Goal: Task Accomplishment & Management: Manage account settings

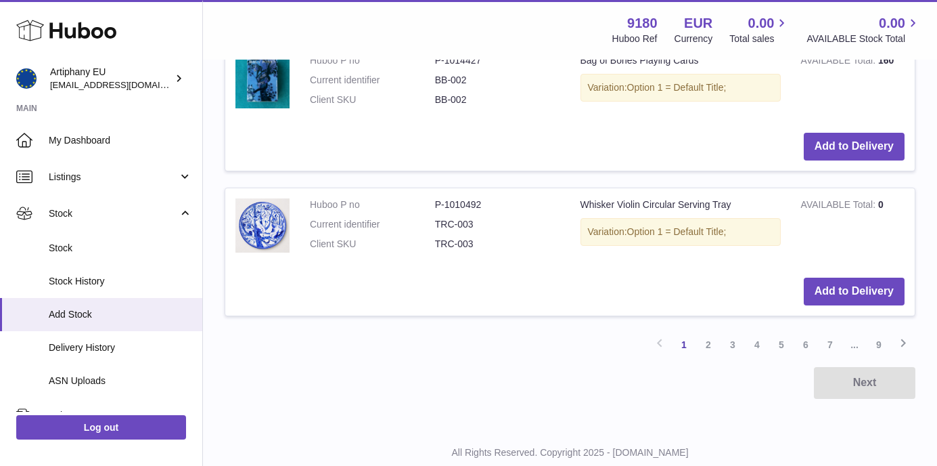
scroll to position [1669, 0]
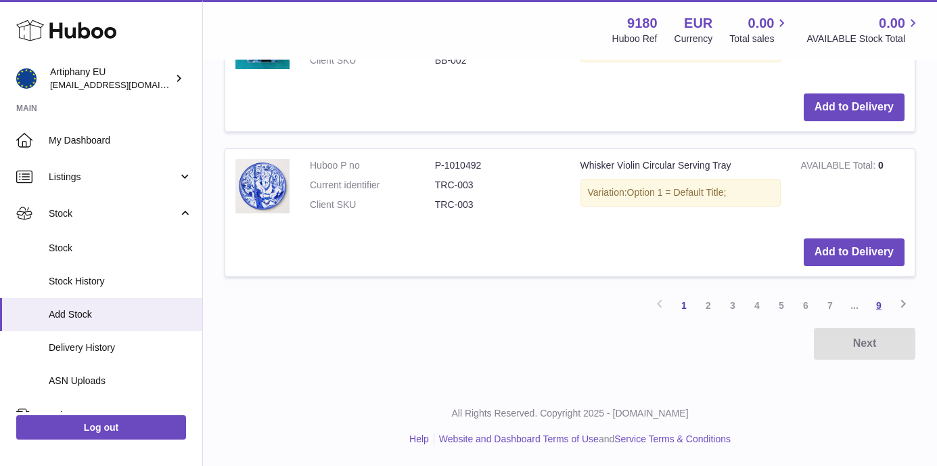
type input "*******"
click at [880, 302] on link "9" at bounding box center [879, 305] width 24 height 24
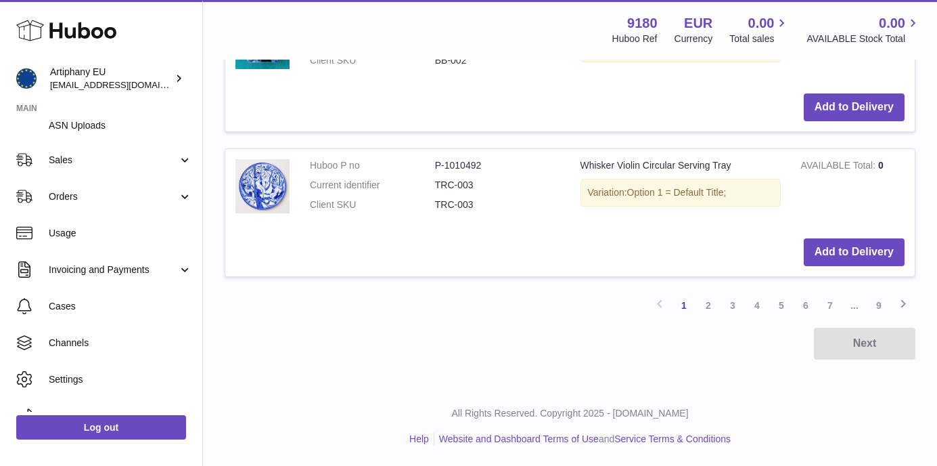
scroll to position [277, 0]
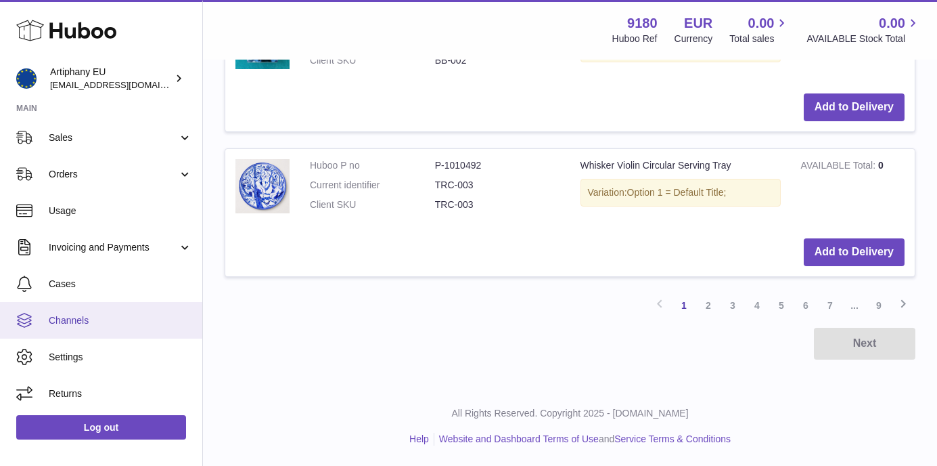
click at [82, 314] on span "Channels" at bounding box center [120, 320] width 143 height 13
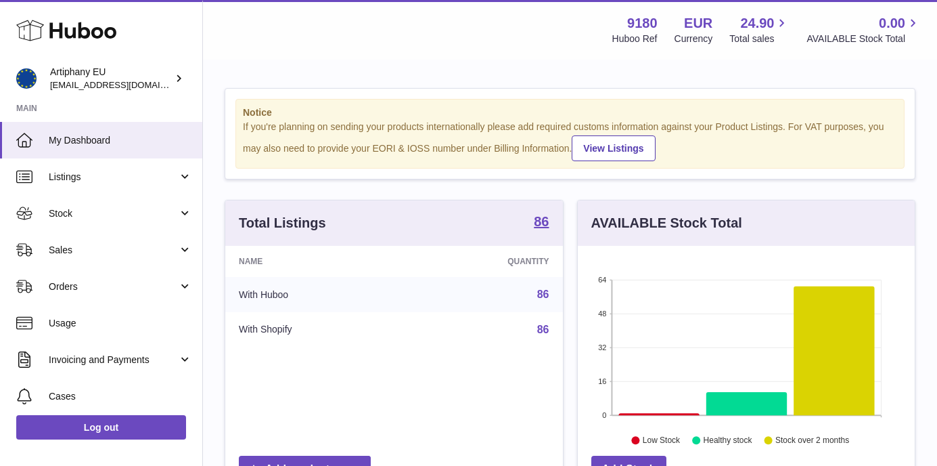
scroll to position [211, 337]
click at [327, 369] on div "Name Quantity With Huboo 86 With Shopify 86" at bounding box center [394, 347] width 338 height 203
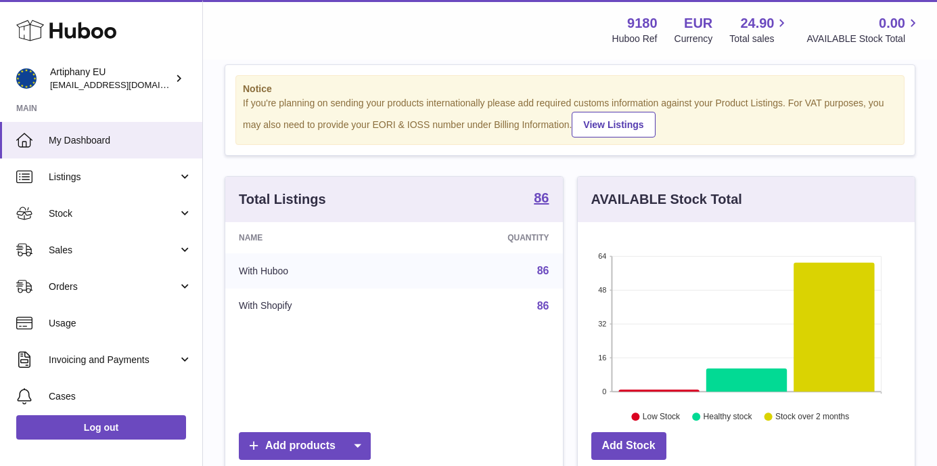
scroll to position [27, 0]
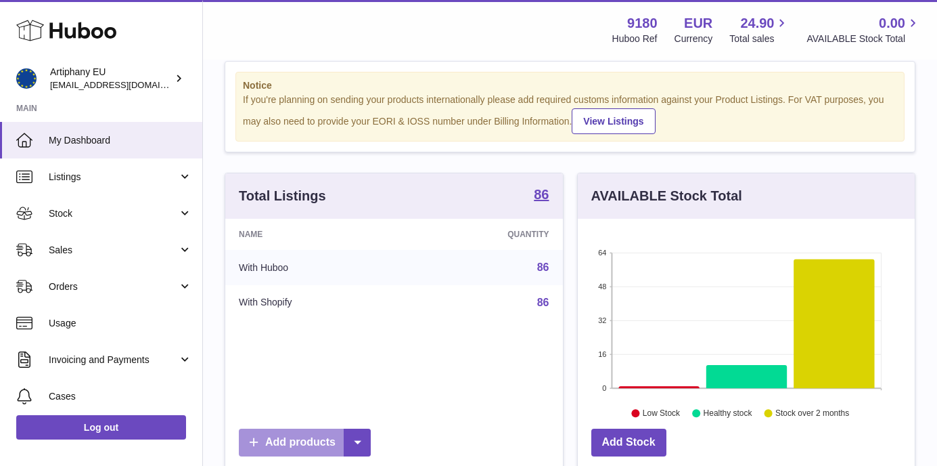
click at [315, 443] on link "Add products" at bounding box center [305, 442] width 132 height 28
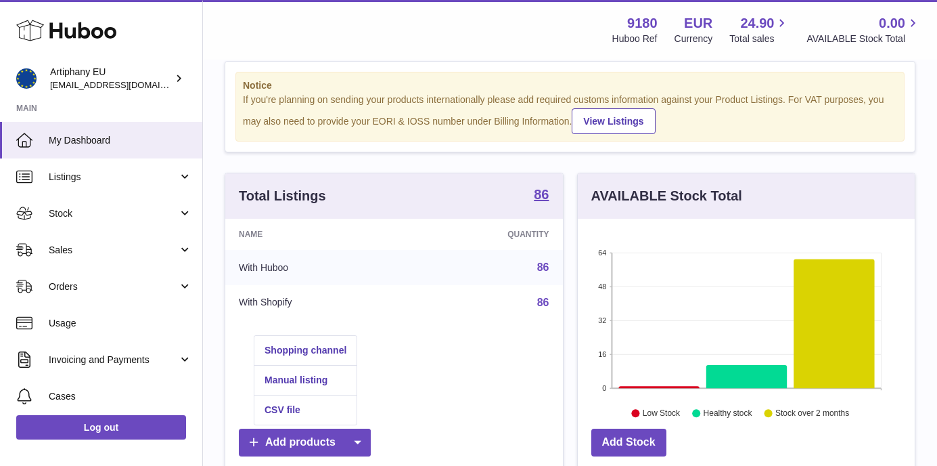
click at [433, 358] on div "Name Quantity With Huboo 86 With Shopify 86" at bounding box center [394, 320] width 338 height 203
click at [545, 190] on strong "86" at bounding box center [541, 194] width 15 height 14
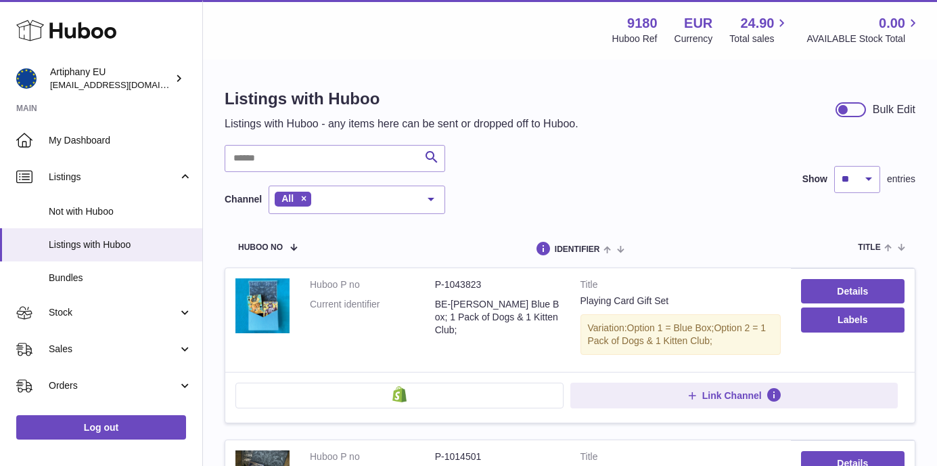
click at [860, 112] on div at bounding box center [851, 109] width 30 height 15
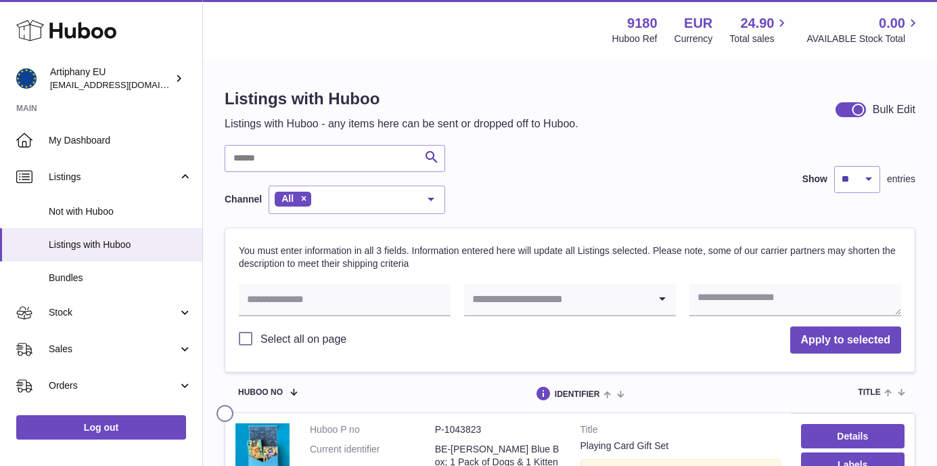
click at [842, 112] on div at bounding box center [851, 109] width 30 height 15
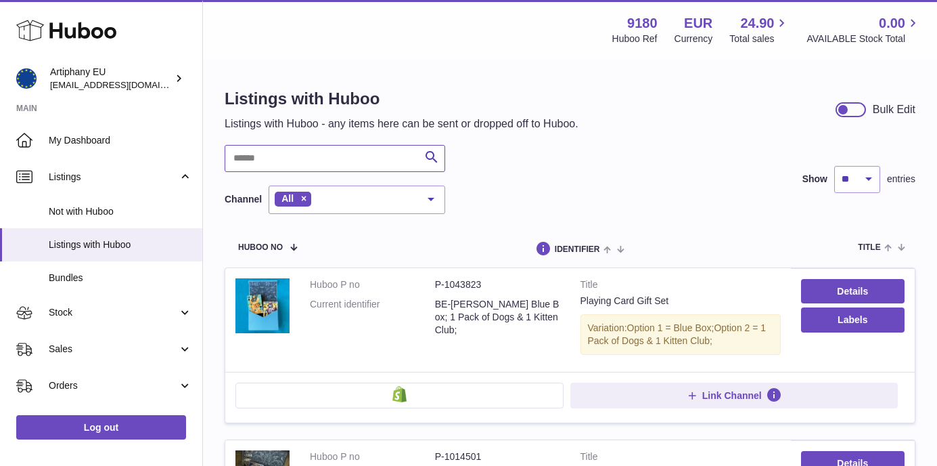
click at [302, 161] on input "text" at bounding box center [335, 158] width 221 height 27
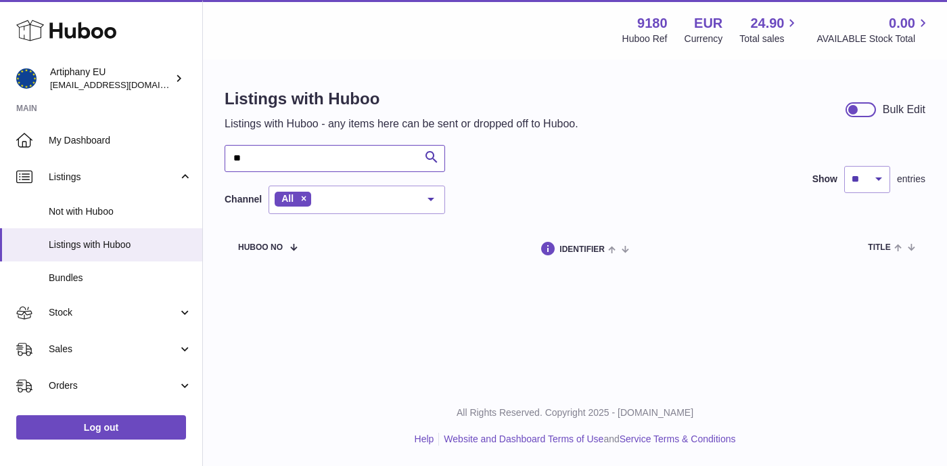
type input "*"
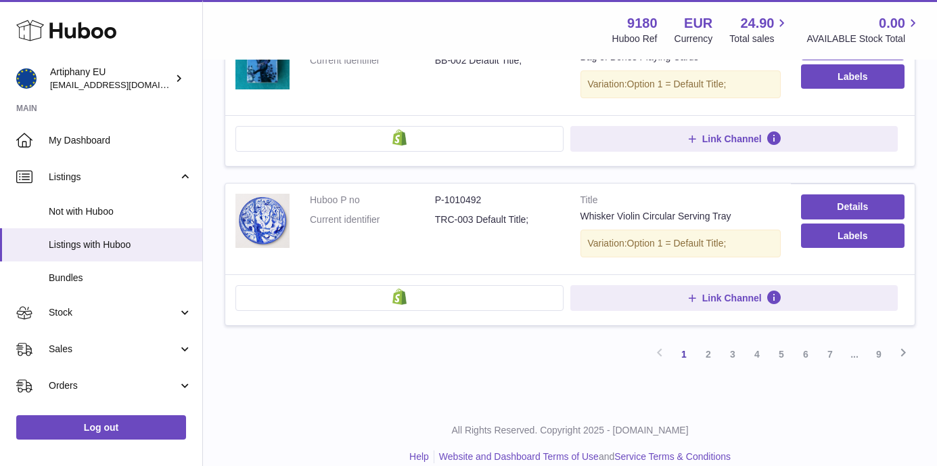
scroll to position [1596, 0]
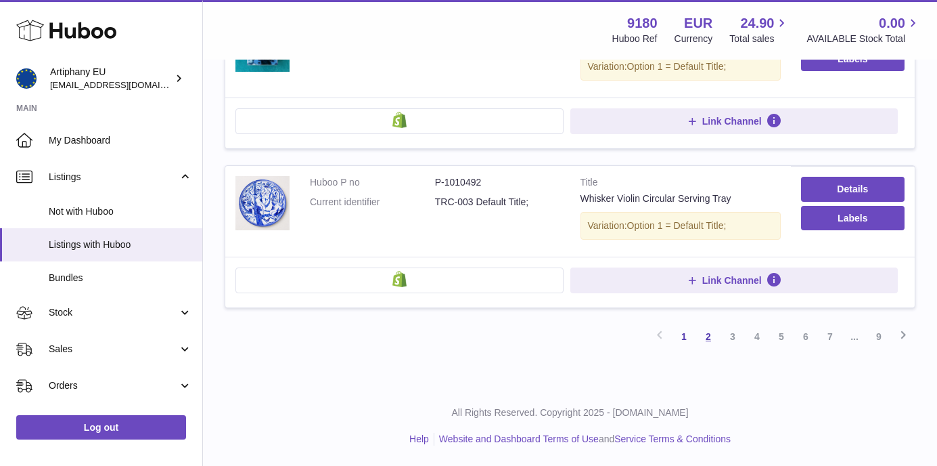
click at [710, 341] on link "2" at bounding box center [708, 336] width 24 height 24
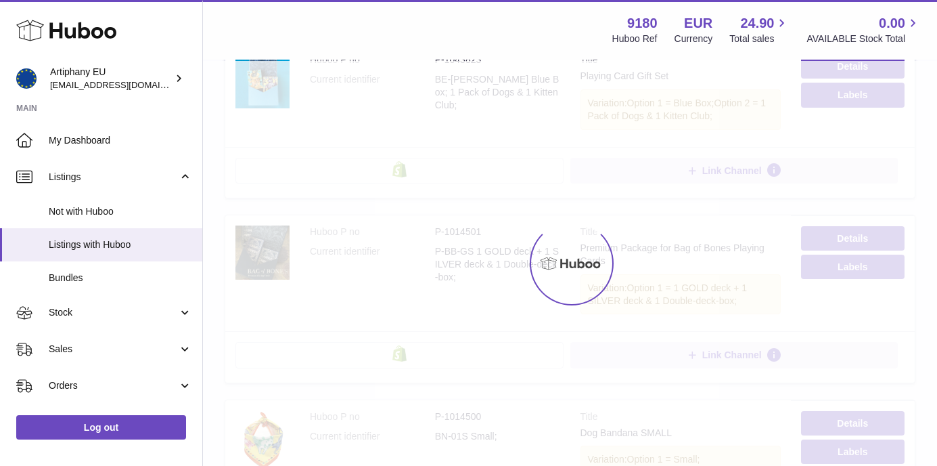
scroll to position [61, 0]
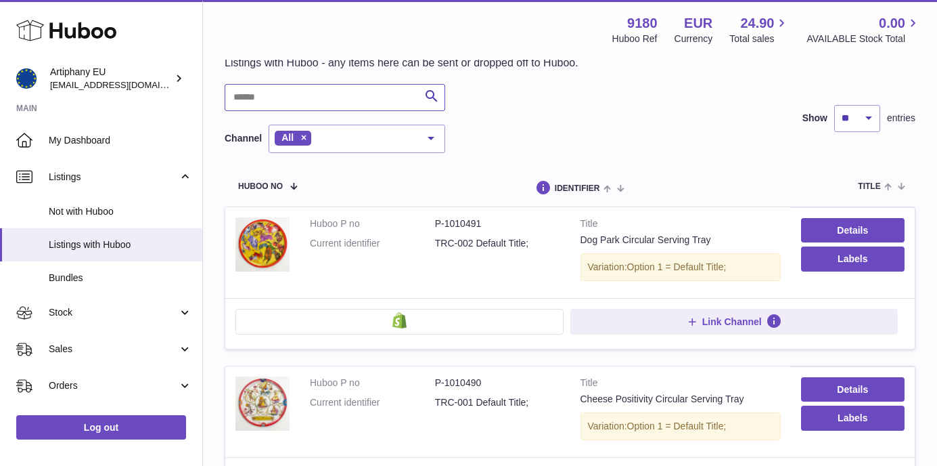
click at [342, 105] on input "text" at bounding box center [335, 97] width 221 height 27
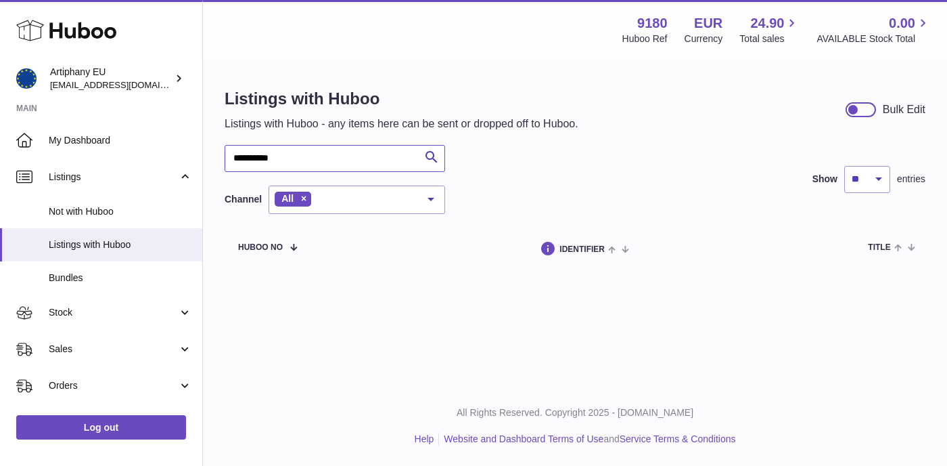
click at [275, 164] on input "**********" at bounding box center [335, 158] width 221 height 27
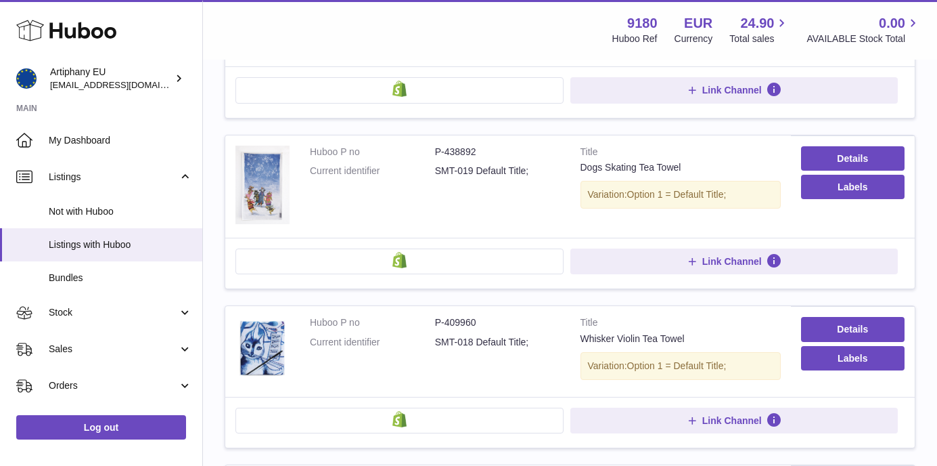
scroll to position [934, 0]
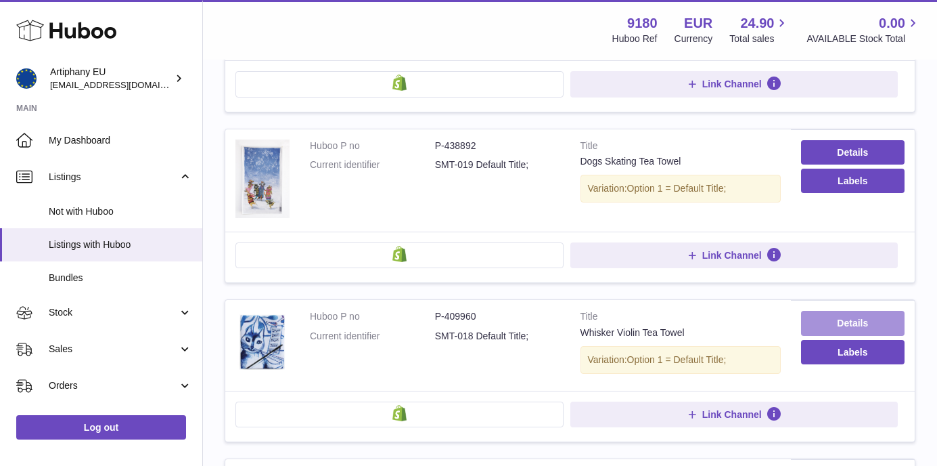
type input "*********"
click at [869, 322] on link "Details" at bounding box center [853, 323] width 104 height 24
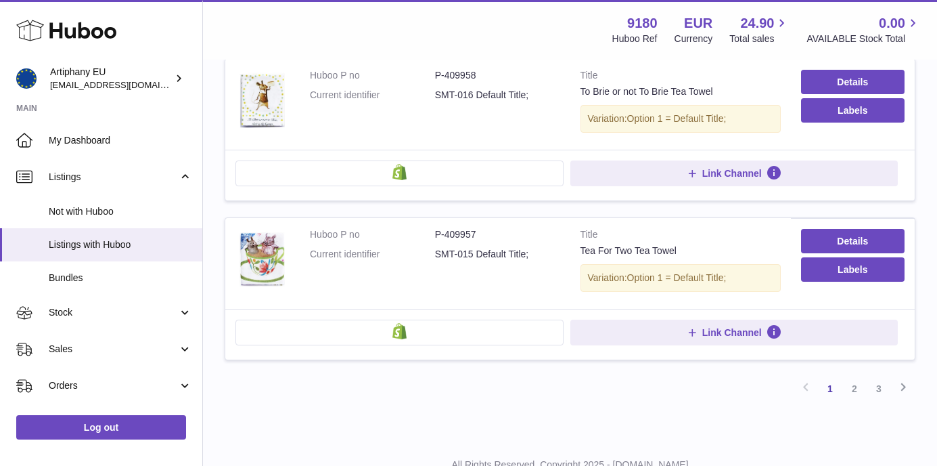
scroll to position [1501, 0]
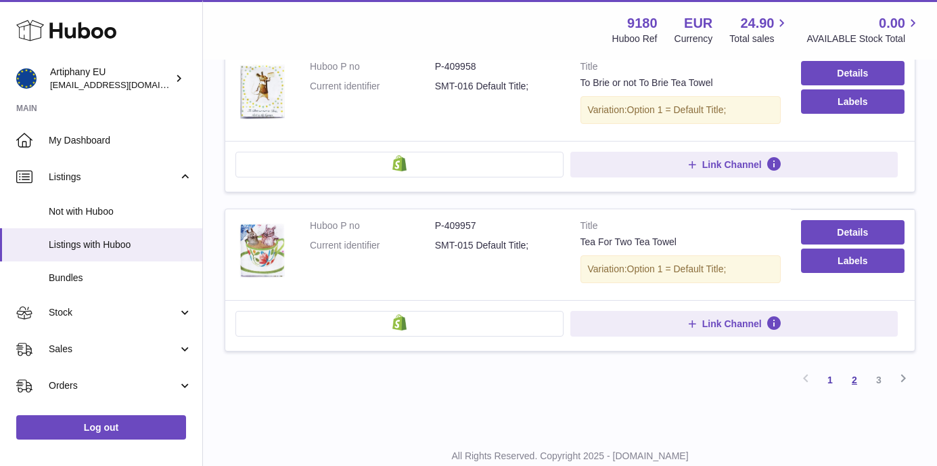
click at [854, 377] on link "2" at bounding box center [854, 379] width 24 height 24
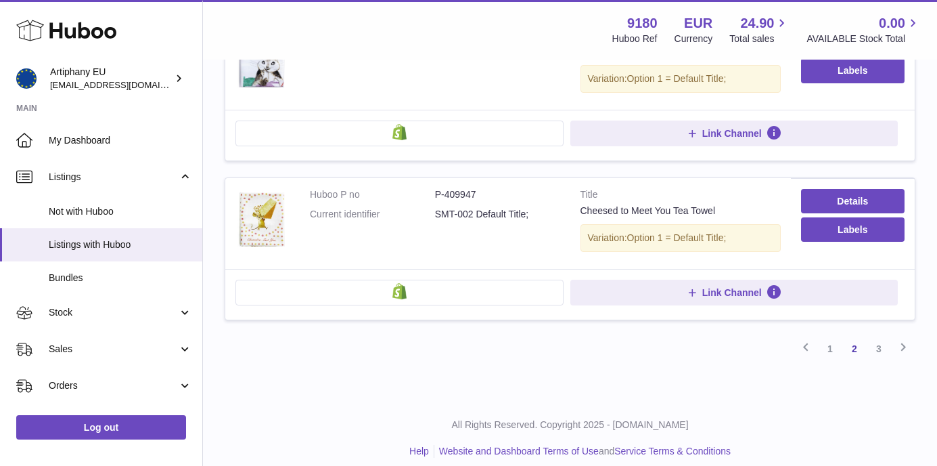
scroll to position [1514, 0]
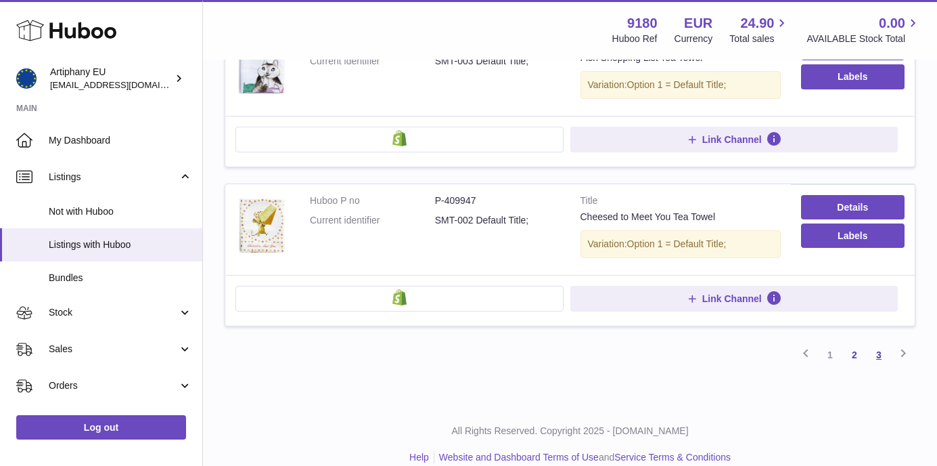
click at [876, 359] on link "3" at bounding box center [879, 354] width 24 height 24
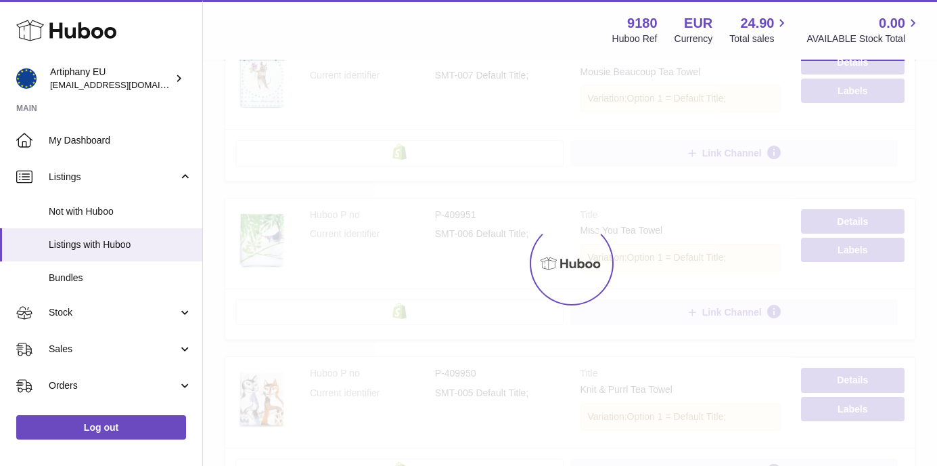
scroll to position [61, 0]
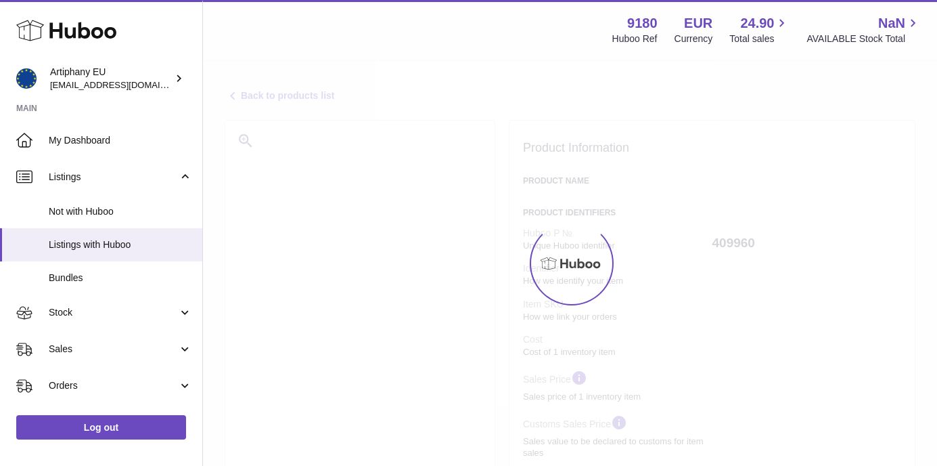
select select "***"
select select "****"
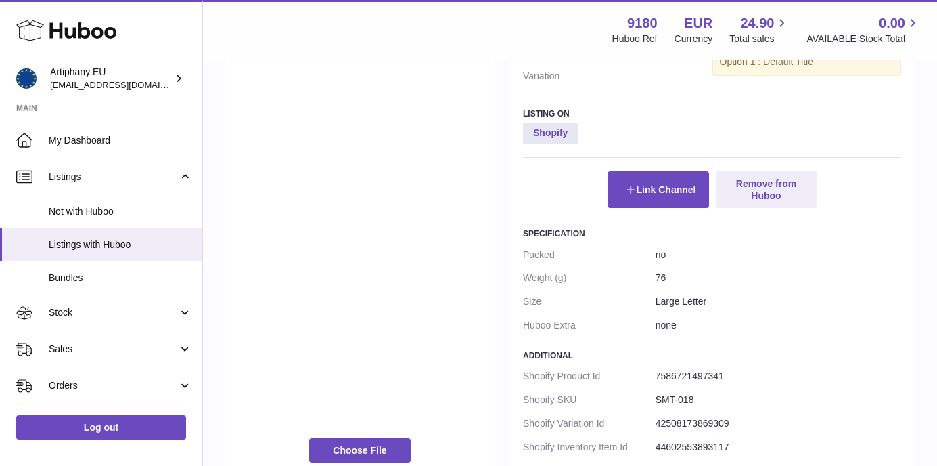
scroll to position [732, 0]
